Goal: Find contact information: Find contact information

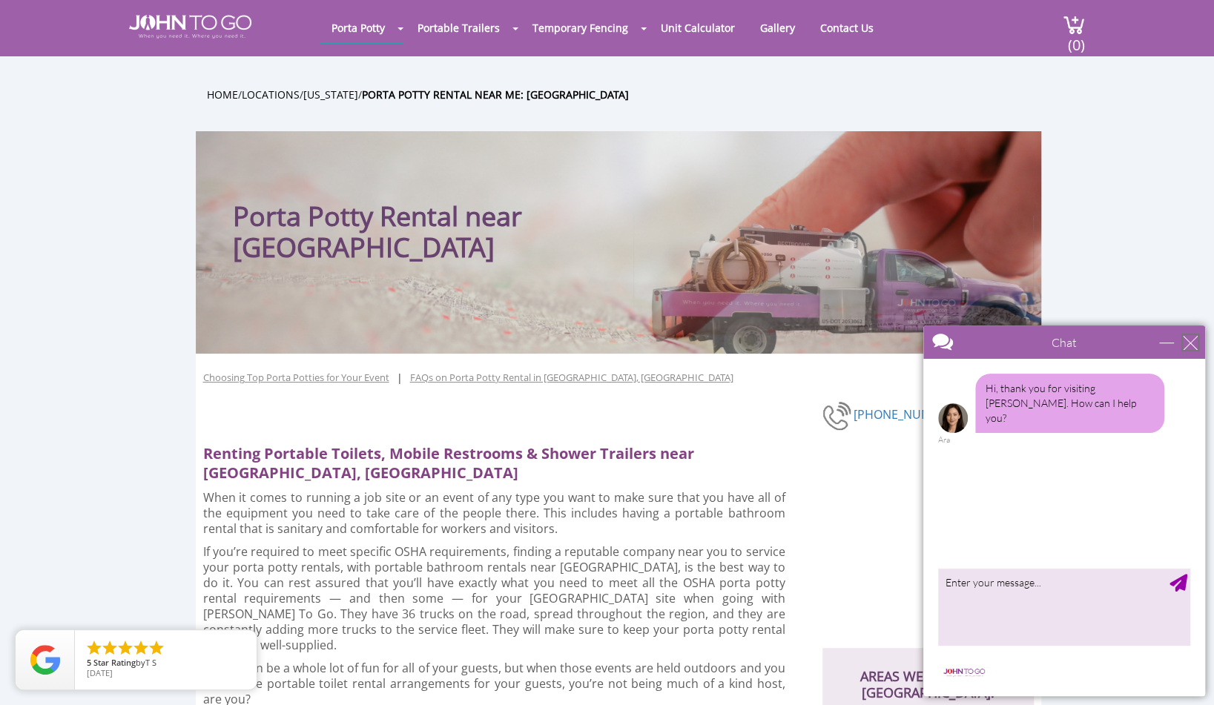
click at [1186, 339] on div "close" at bounding box center [1190, 342] width 15 height 15
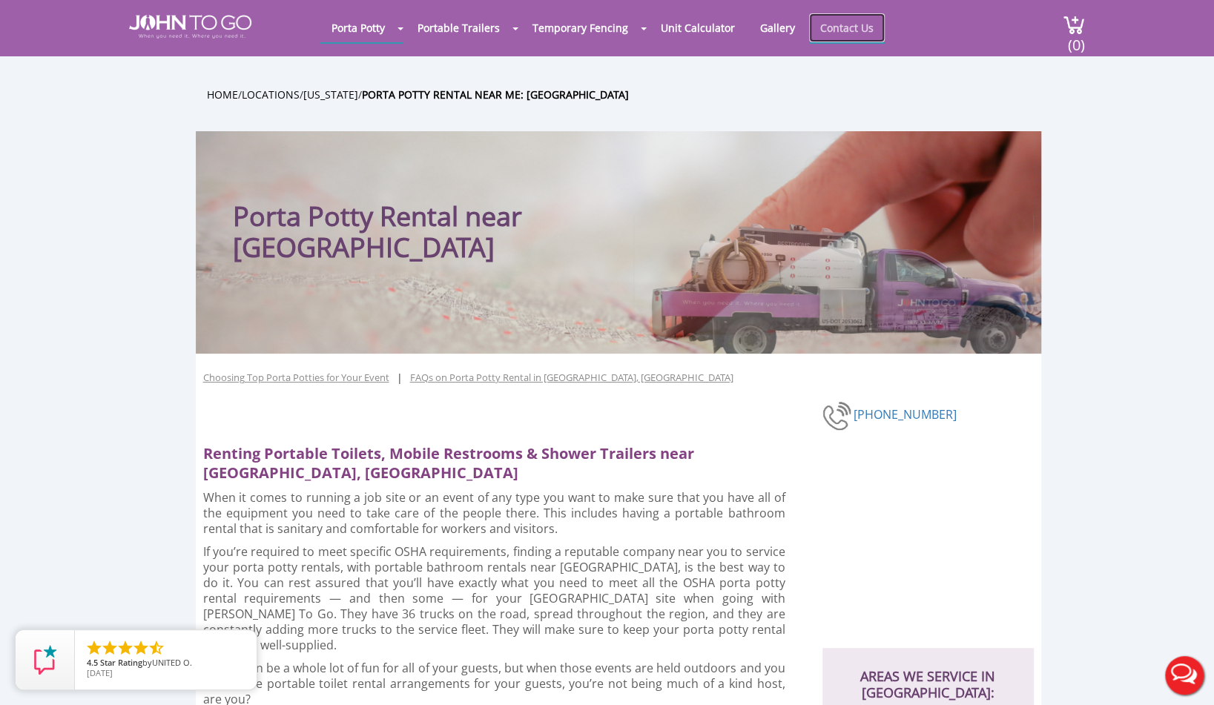
click at [845, 24] on link "Contact Us" at bounding box center [847, 27] width 76 height 29
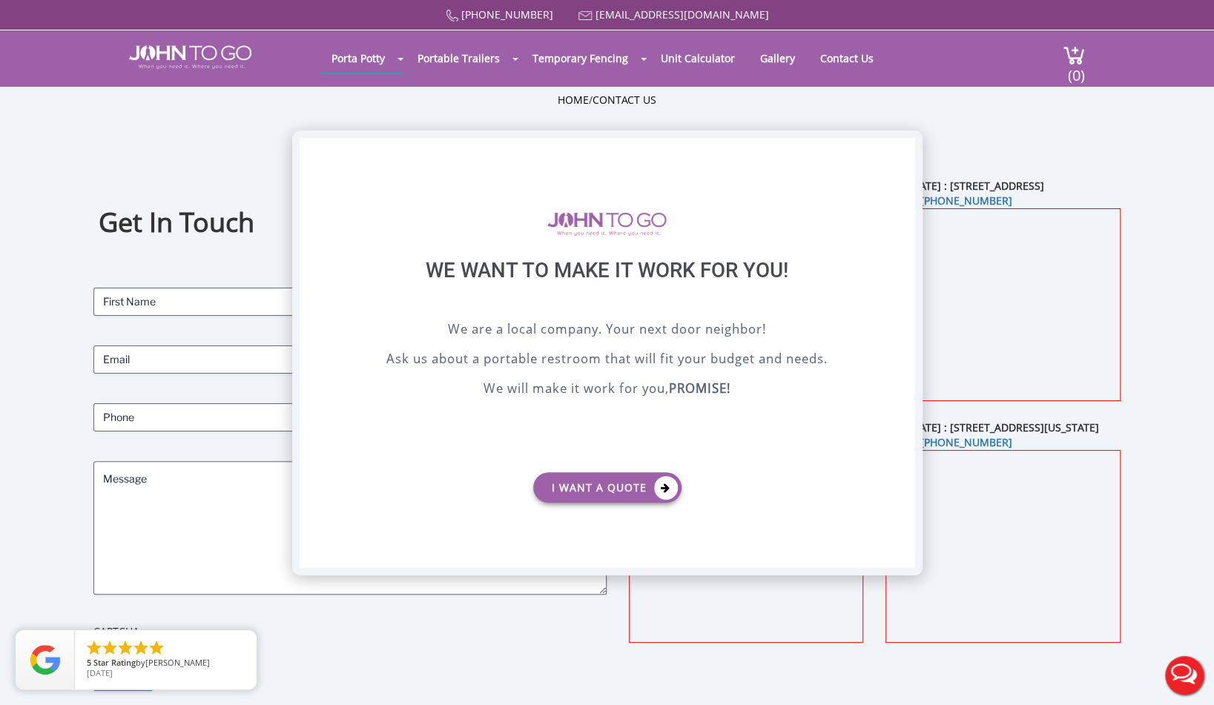
click at [903, 147] on div "X" at bounding box center [902, 150] width 23 height 25
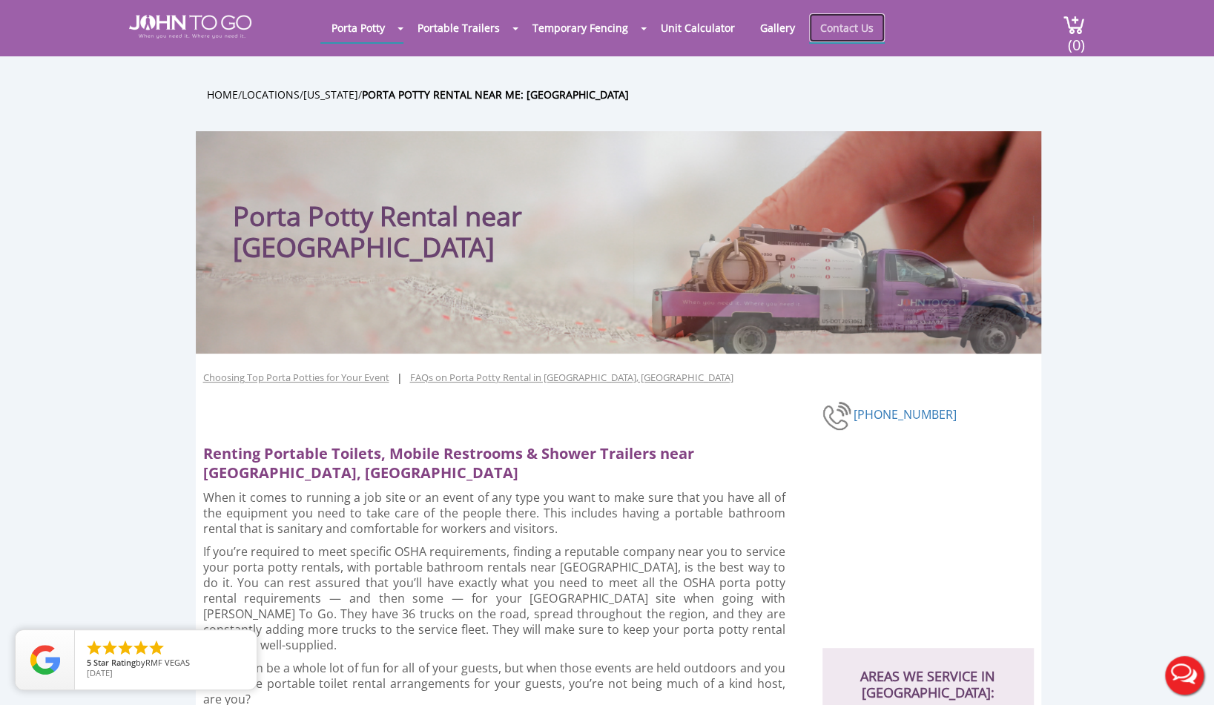
click at [833, 30] on link "Contact Us" at bounding box center [847, 27] width 76 height 29
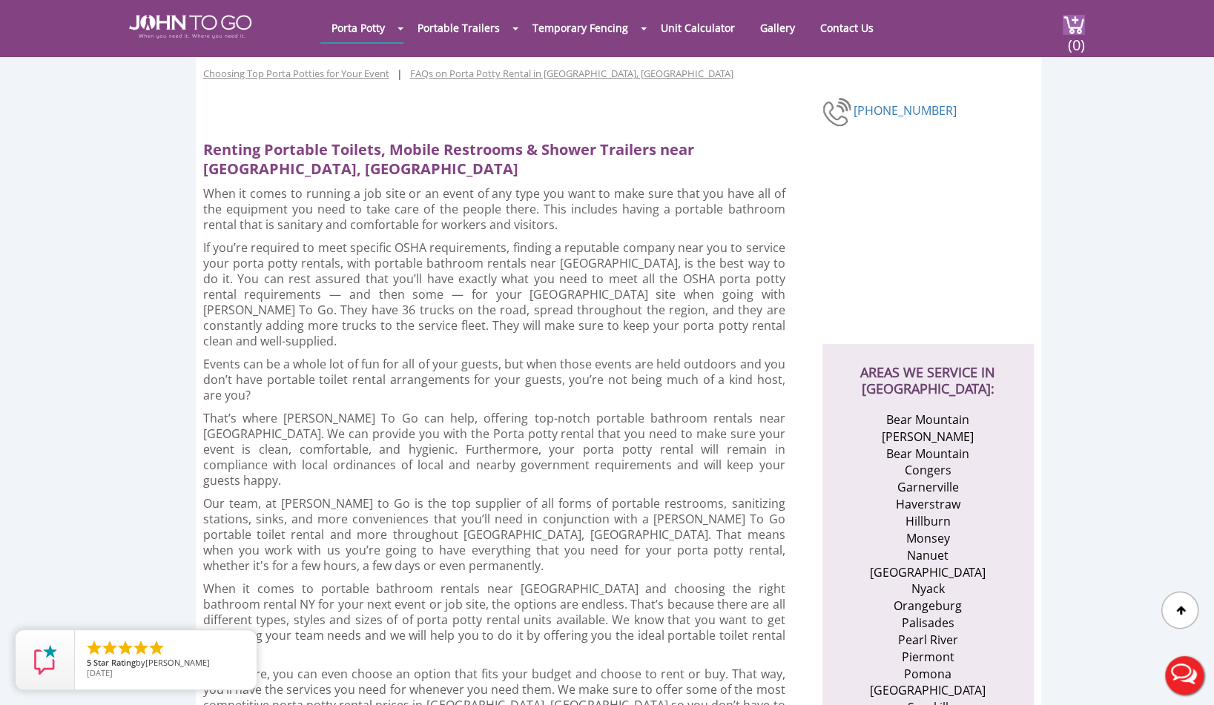
scroll to position [251, 0]
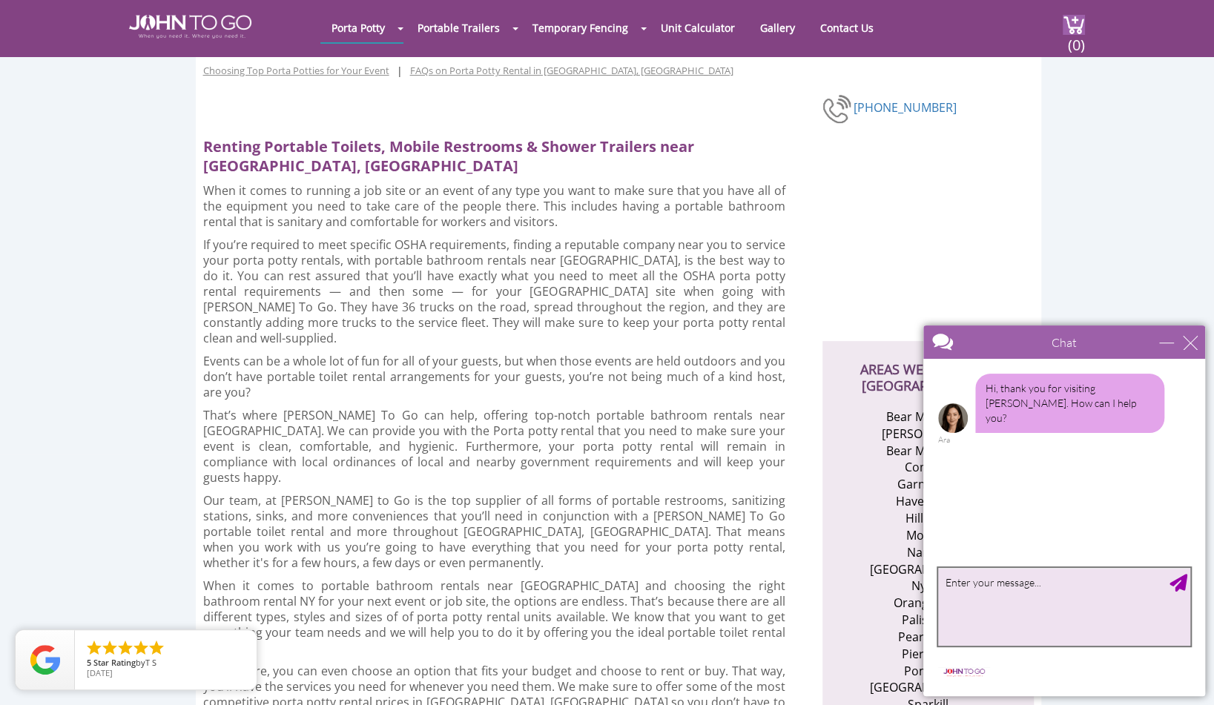
click at [986, 602] on textarea "type your message" at bounding box center [1064, 607] width 252 height 78
type textarea "need port poty del to [STREET_ADDRESS]"
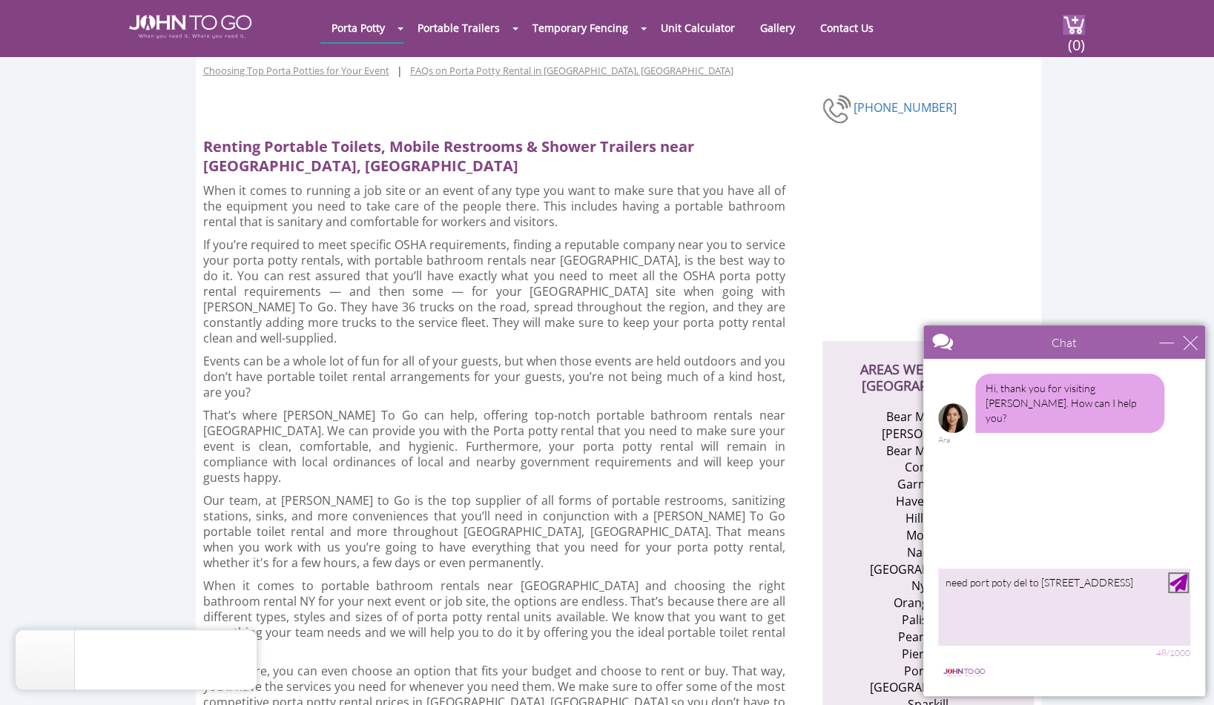
click at [1179, 585] on div "Send Message" at bounding box center [1178, 583] width 18 height 18
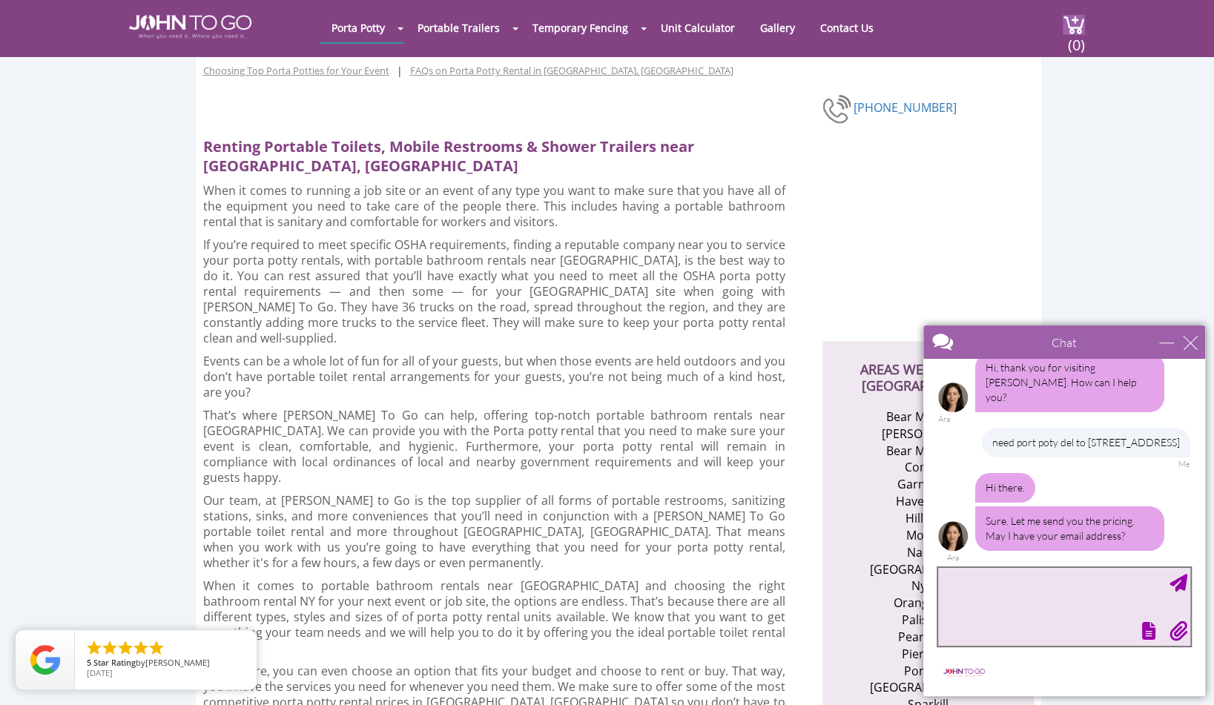
scroll to position [24, 0]
